Goal: Check status: Check status

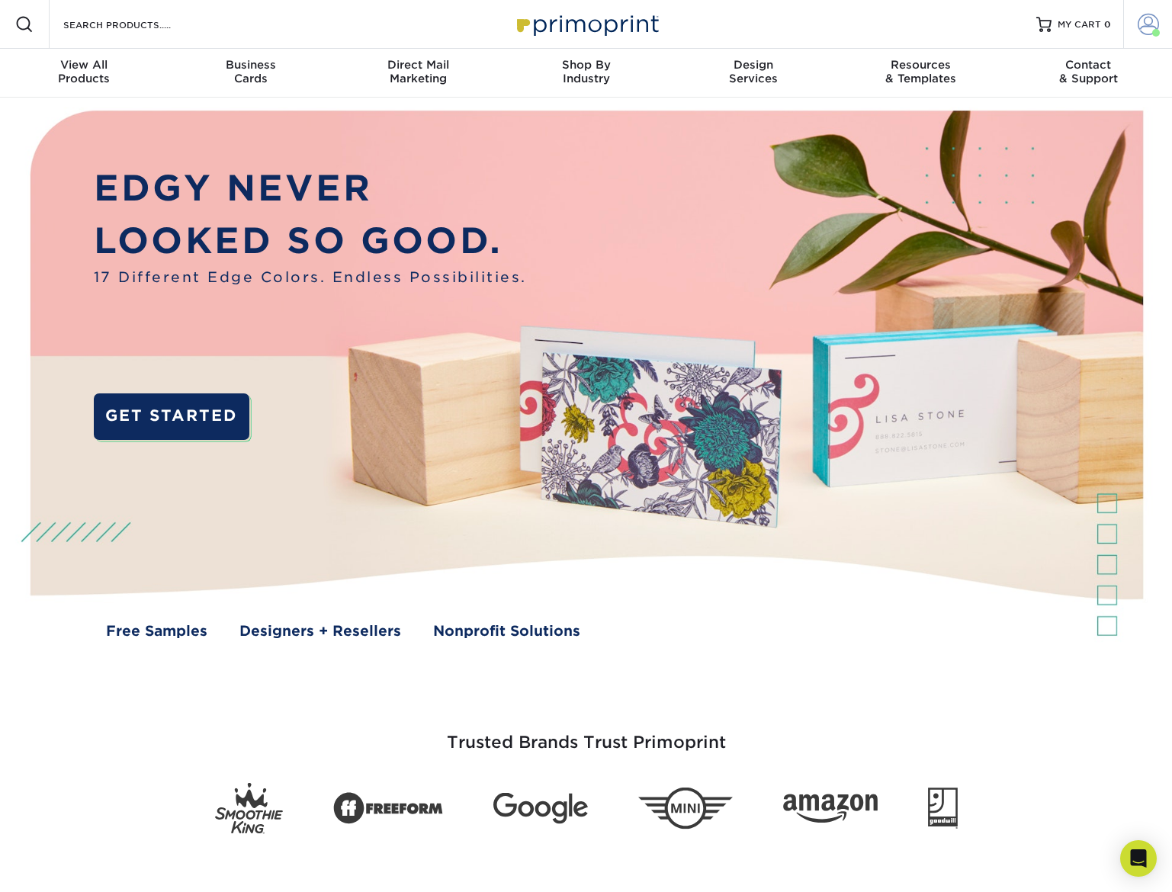
click at [1145, 16] on span at bounding box center [1147, 24] width 21 height 21
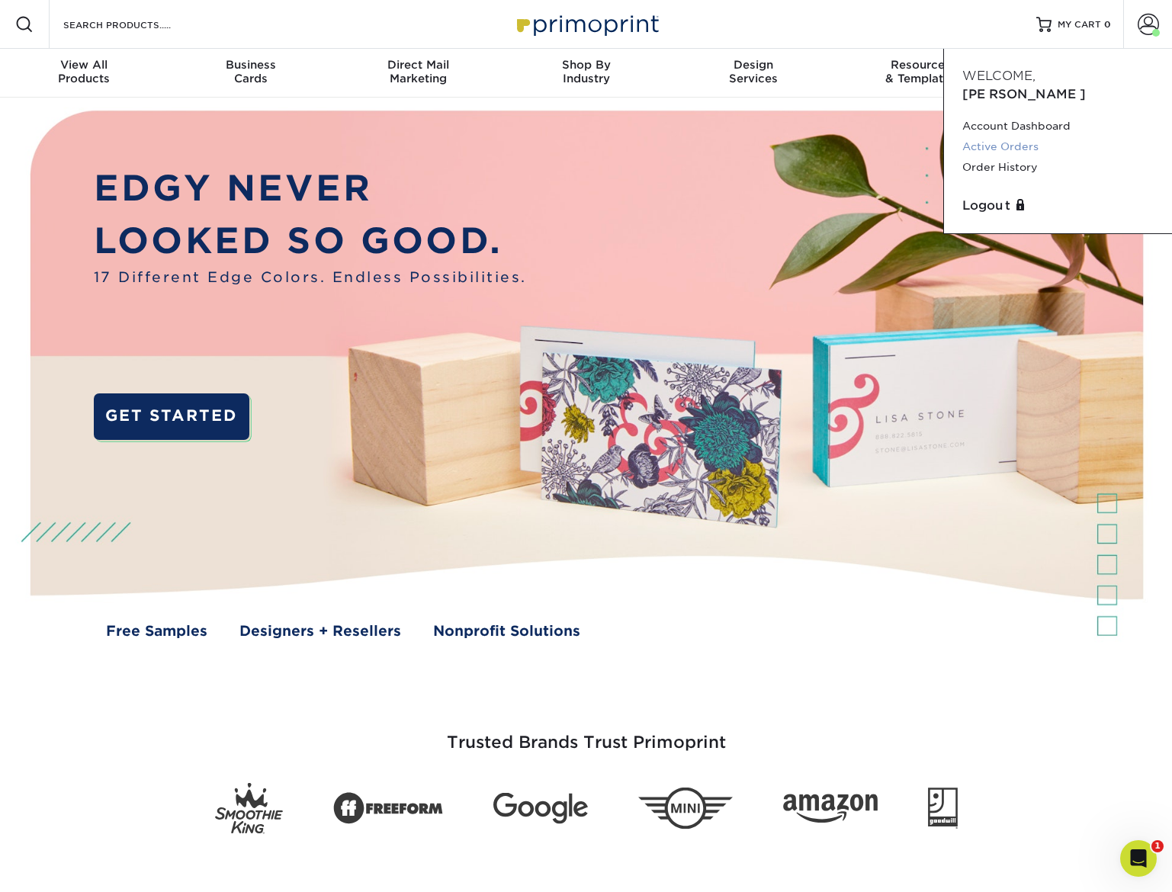
click at [1013, 136] on link "Active Orders" at bounding box center [1057, 146] width 191 height 21
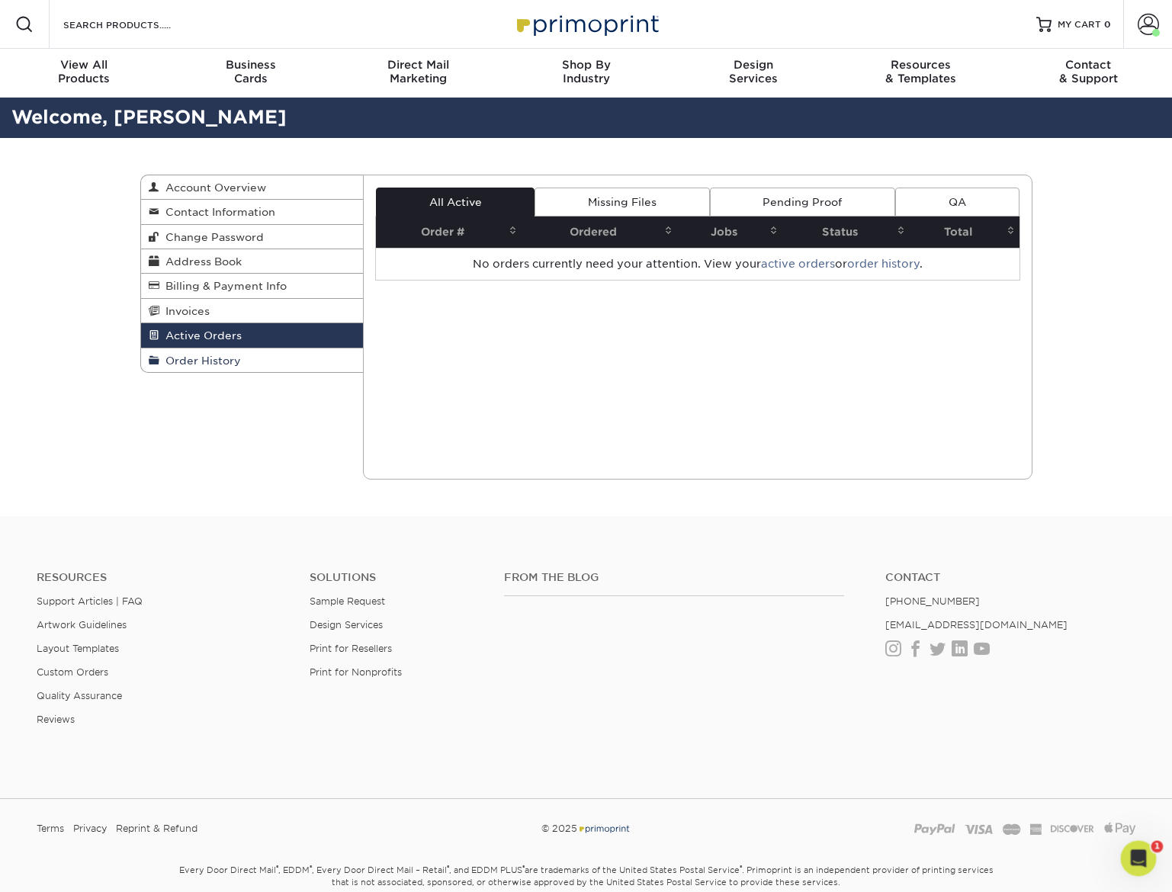
click at [252, 354] on link "Order History" at bounding box center [252, 360] width 223 height 24
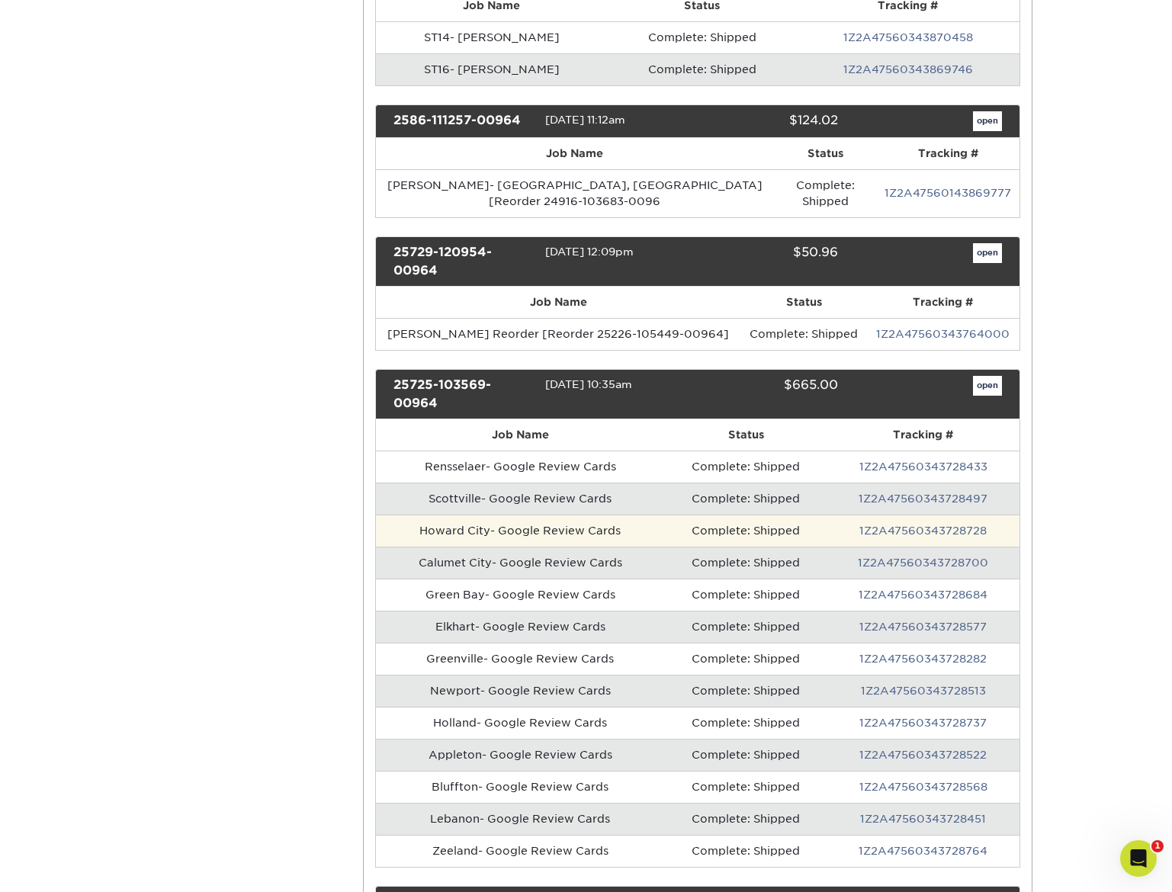
scroll to position [425, 0]
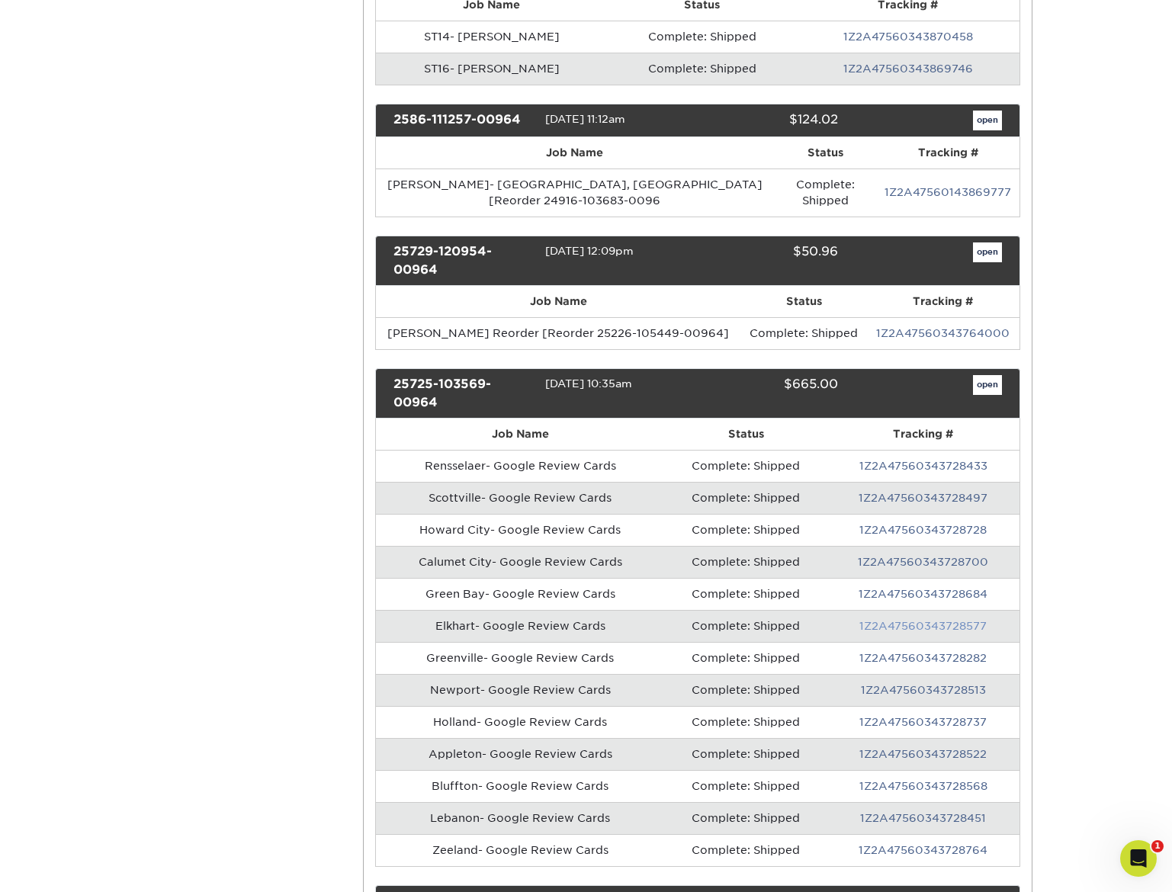
click at [944, 620] on link "1Z2A47560343728577" at bounding box center [922, 626] width 127 height 12
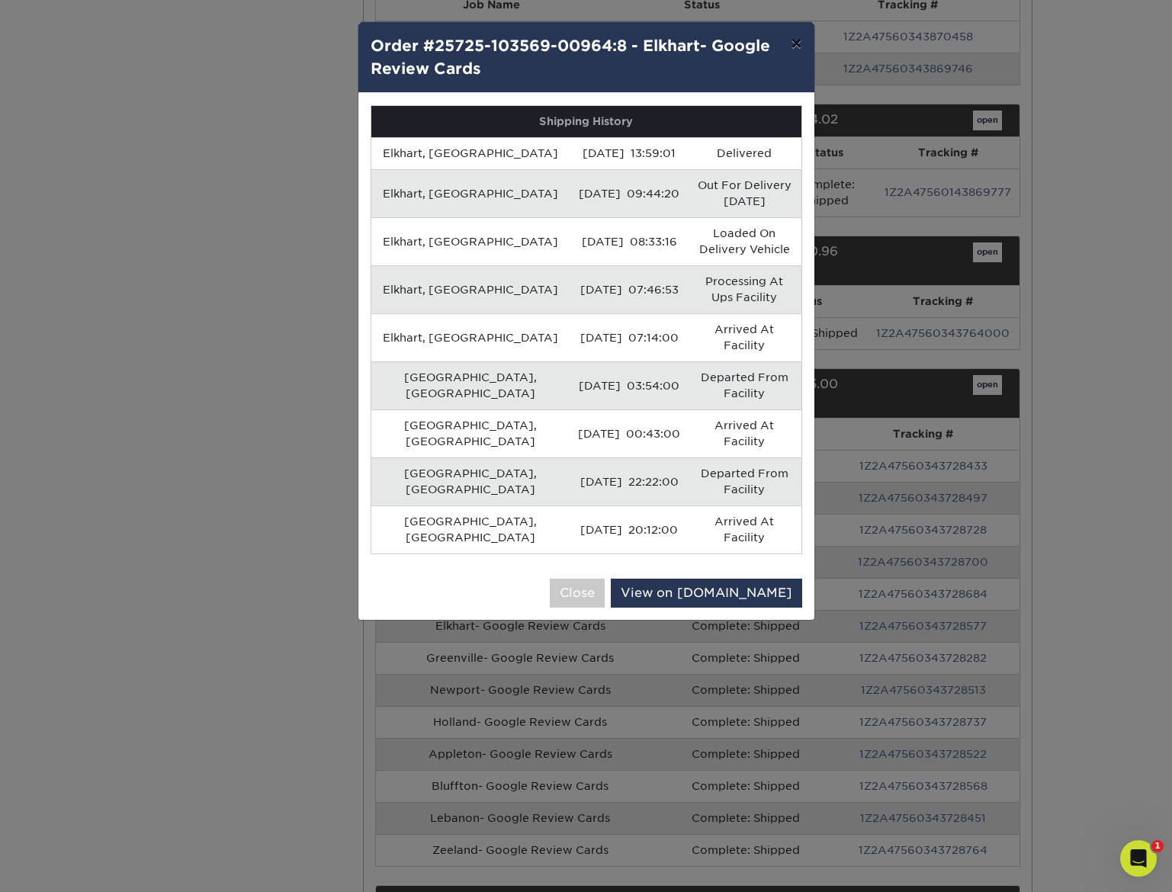
click at [798, 47] on button "×" at bounding box center [795, 43] width 35 height 43
